Goal: Task Accomplishment & Management: Use online tool/utility

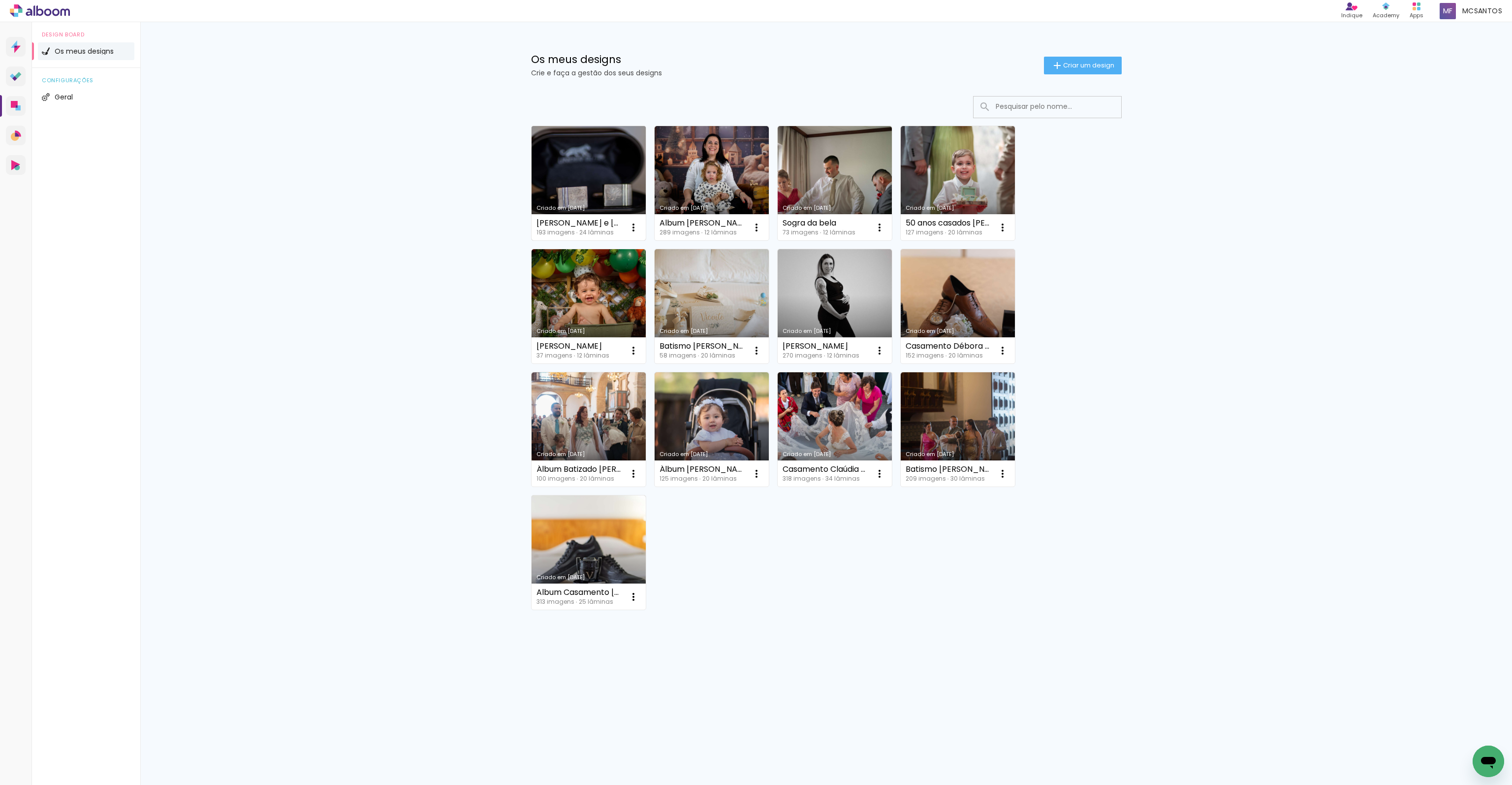
click at [623, 176] on link "Criado em [DATE]" at bounding box center [588, 183] width 114 height 114
